Goal: Book appointment/travel/reservation

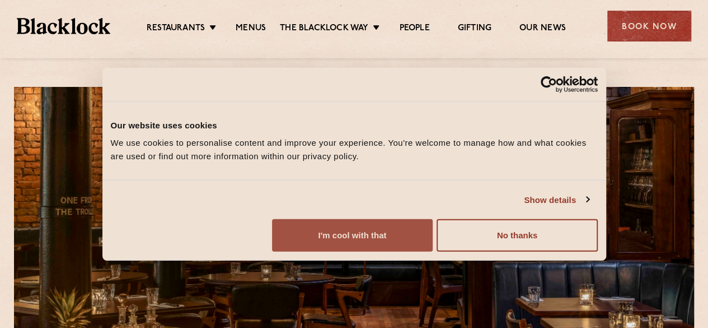
click at [433, 248] on button "I'm cool with that" at bounding box center [352, 235] width 161 height 32
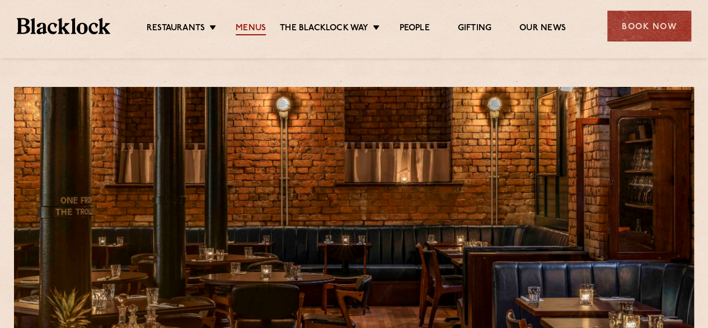
click at [250, 25] on link "Menus" at bounding box center [251, 29] width 30 height 12
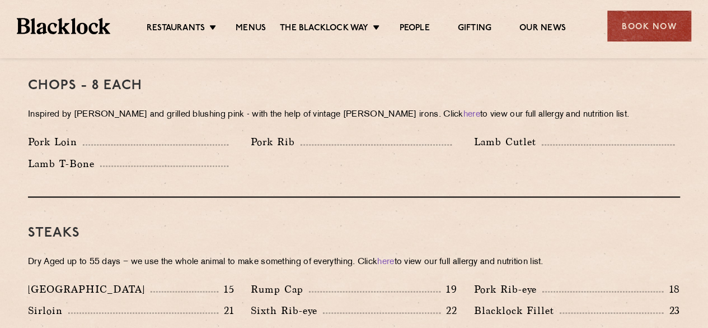
scroll to position [910, 0]
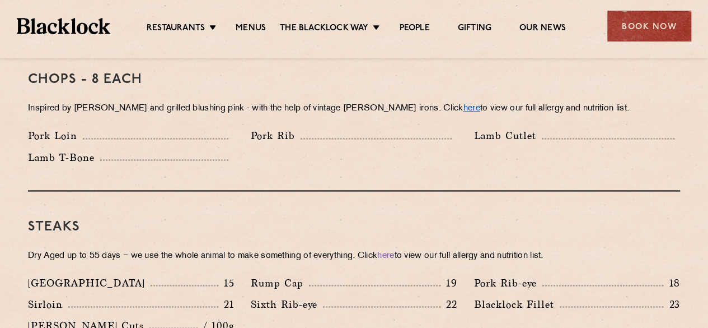
click at [464, 104] on link "here" at bounding box center [472, 108] width 17 height 8
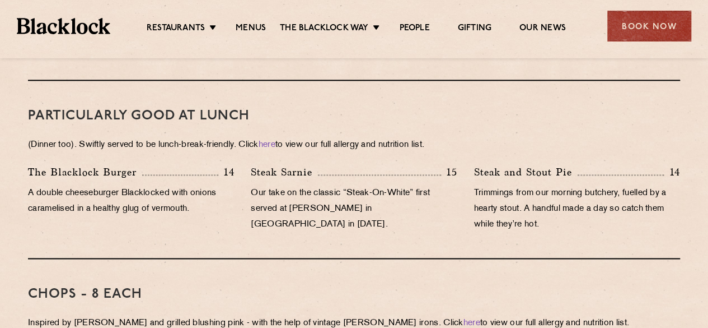
scroll to position [669, 0]
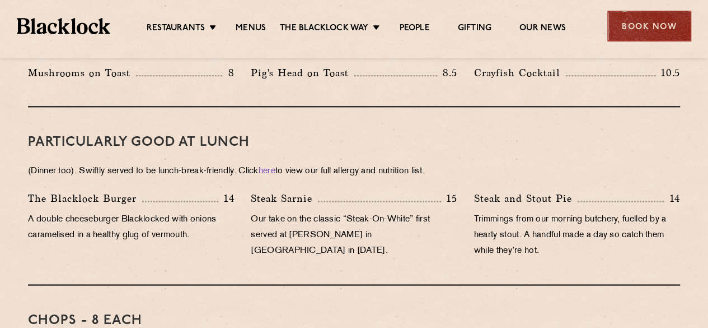
click at [656, 28] on div "Book Now" at bounding box center [650, 26] width 84 height 31
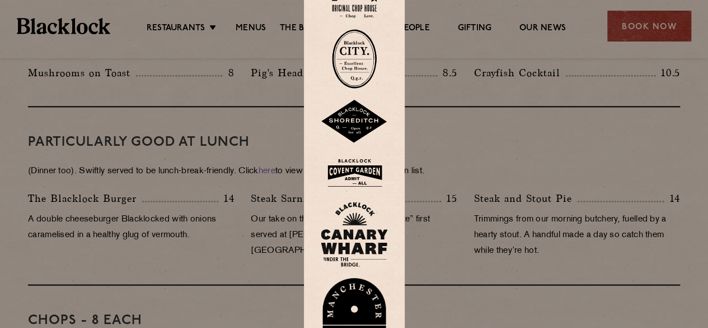
click at [363, 309] on img at bounding box center [354, 316] width 67 height 77
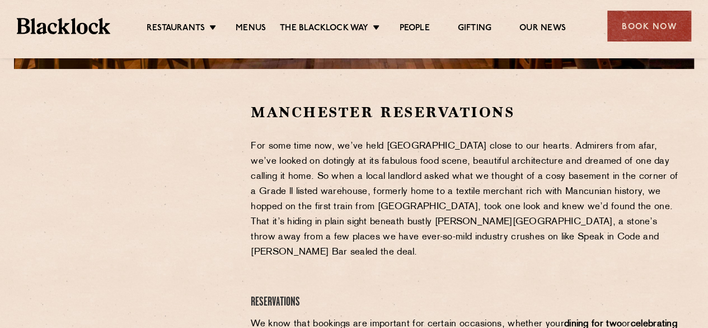
scroll to position [338, 0]
